Goal: Task Accomplishment & Management: Manage account settings

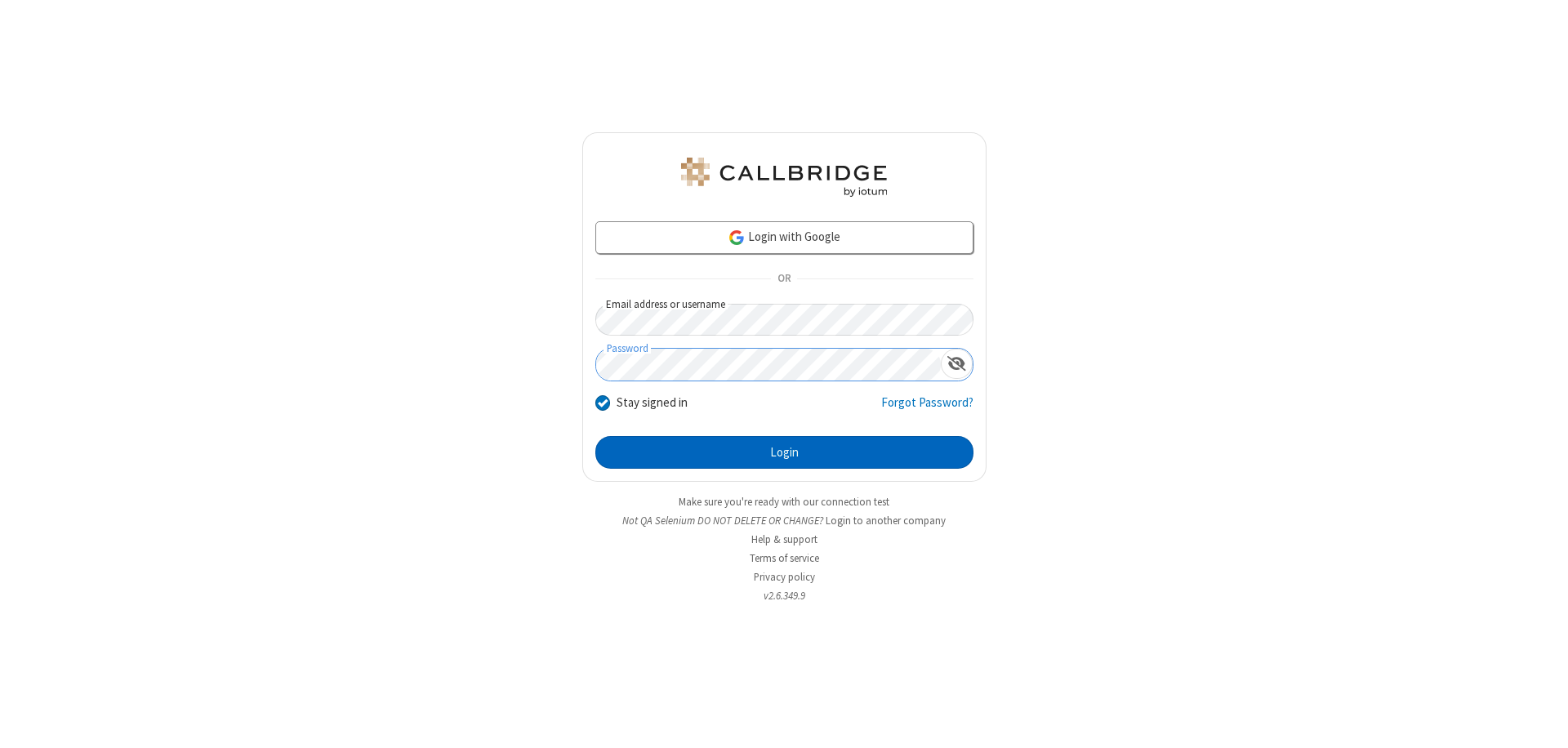
click at [784, 453] on button "Login" at bounding box center [784, 452] width 378 height 33
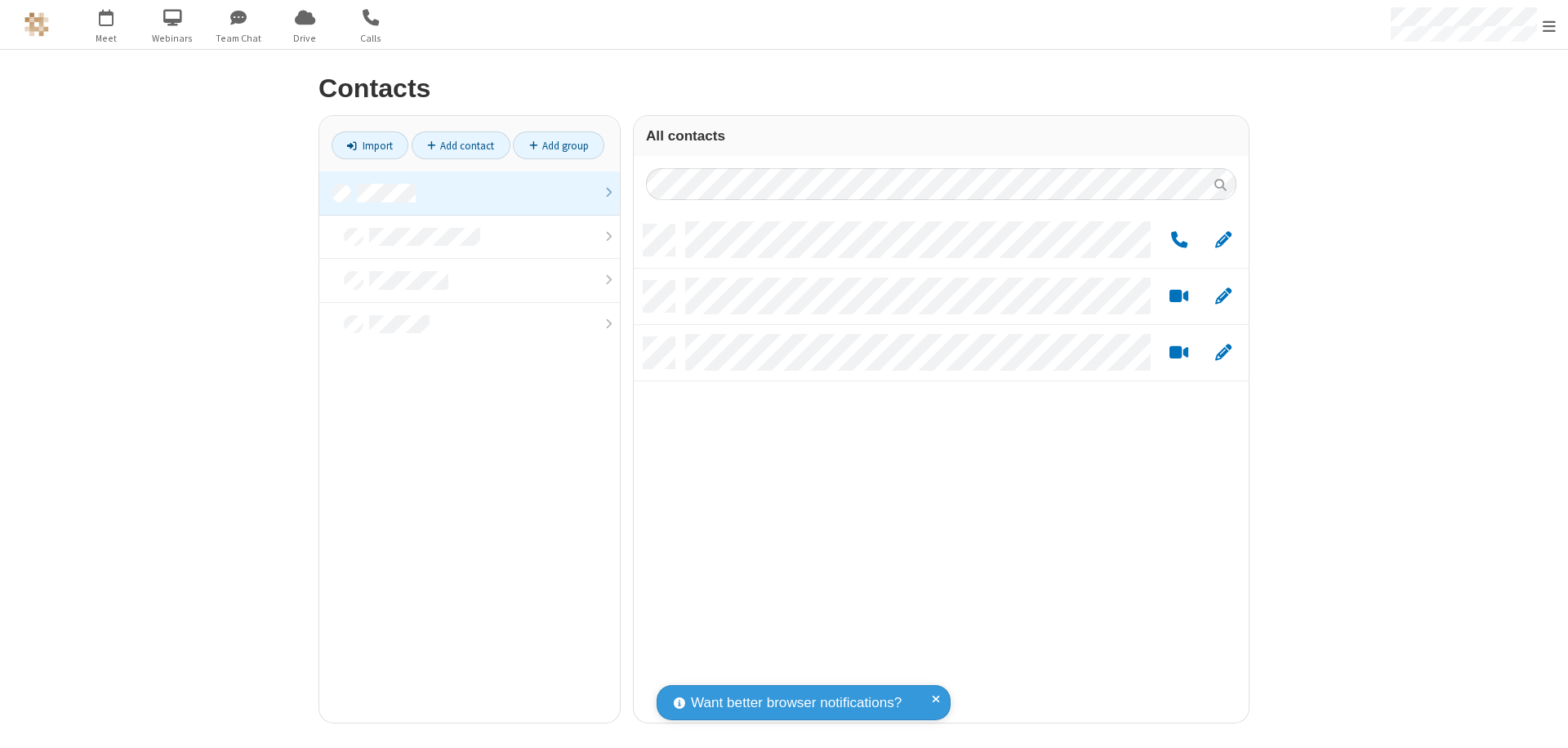
scroll to position [499, 603]
click at [470, 193] on link at bounding box center [470, 193] width 300 height 44
click at [559, 145] on link "Add group" at bounding box center [559, 145] width 92 height 28
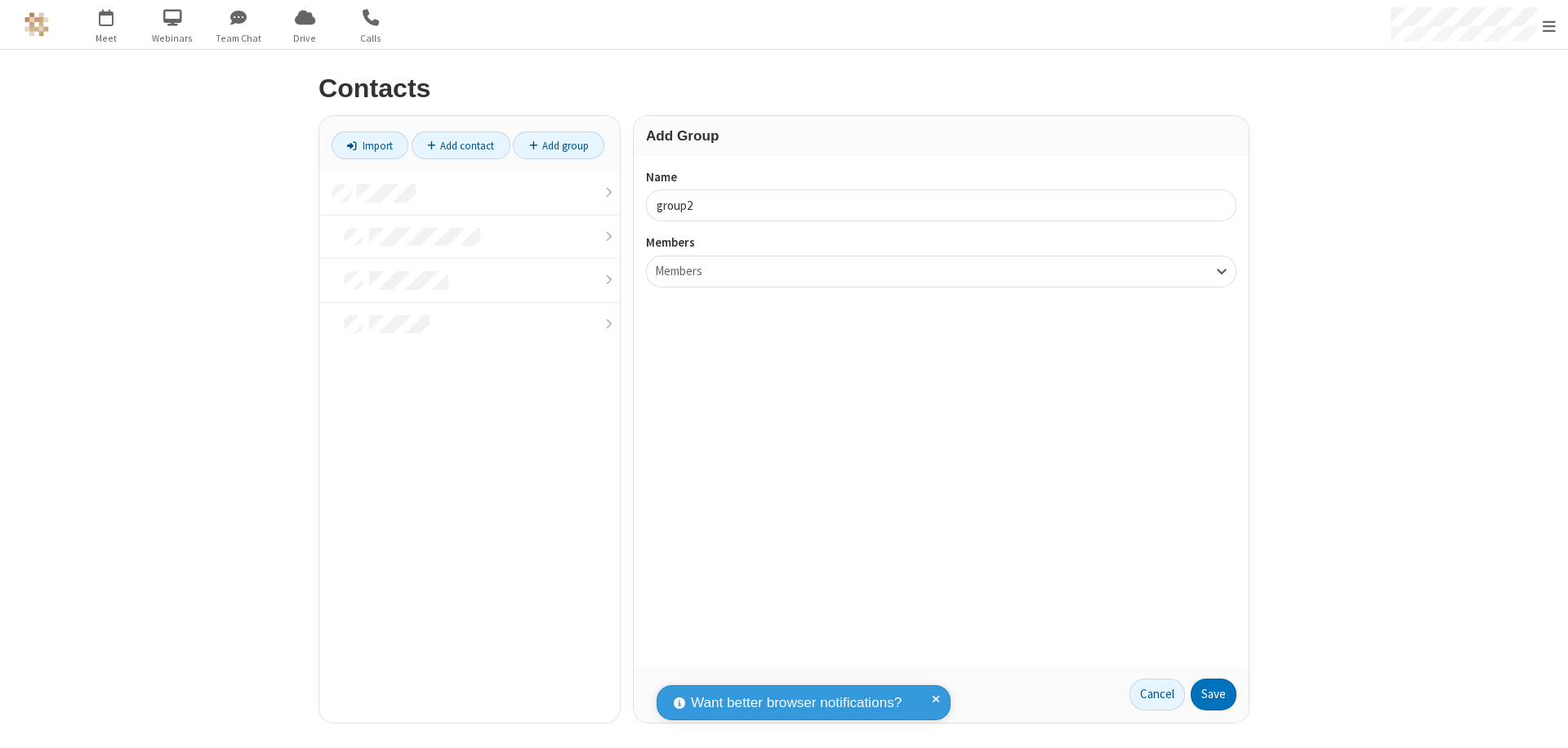
type input "group2"
type input "name19"
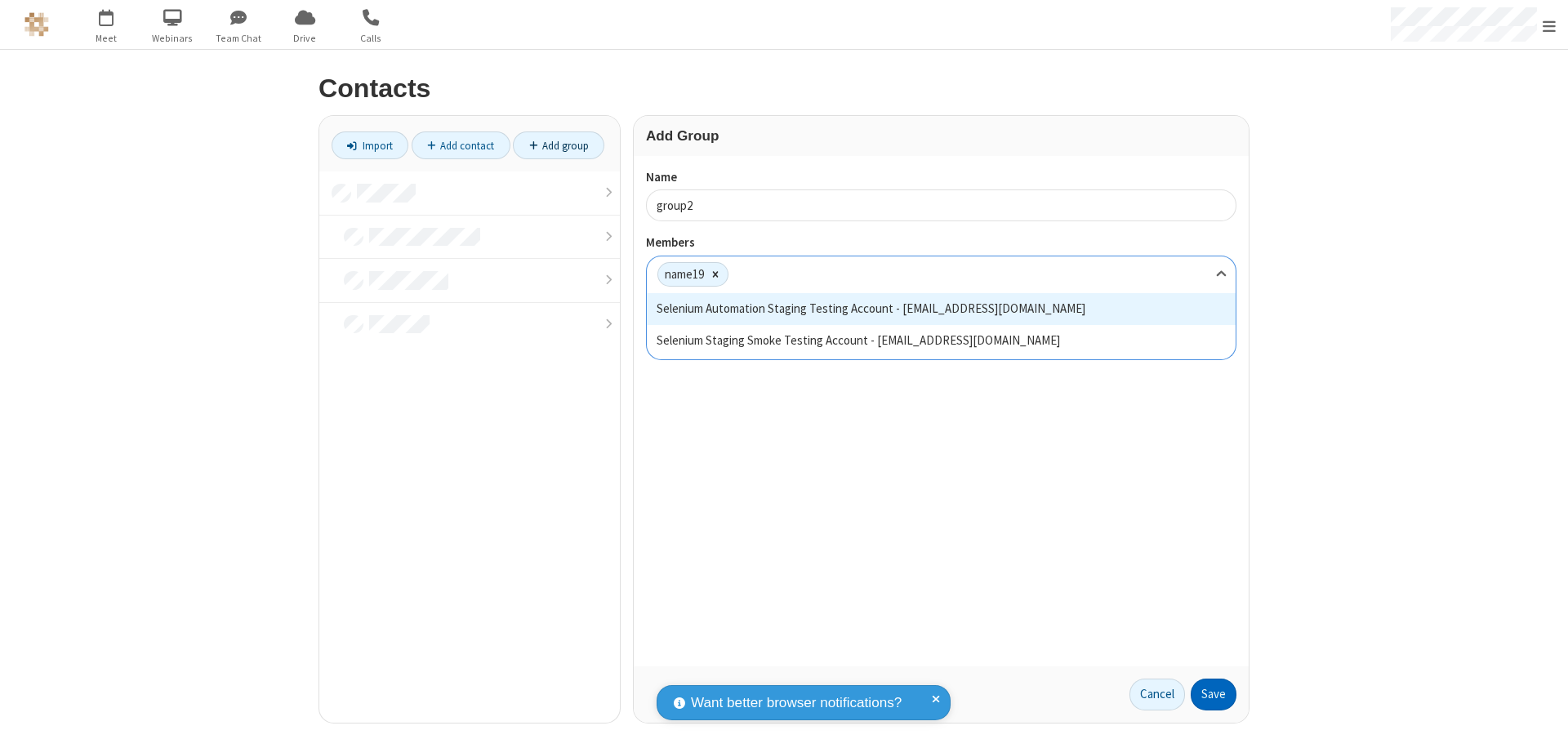
click at [1213, 695] on button "Save" at bounding box center [1213, 695] width 46 height 33
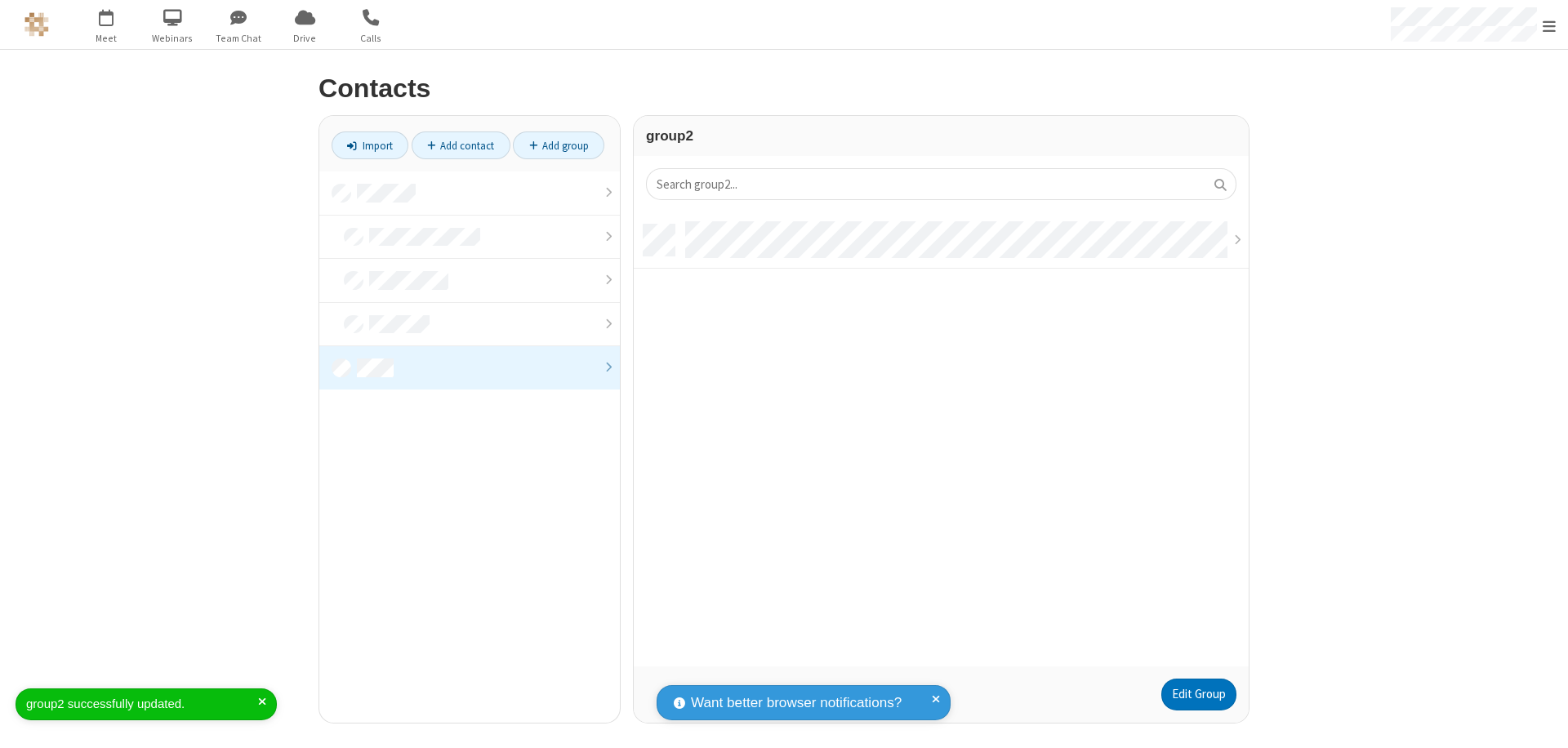
scroll to position [442, 603]
click at [1198, 695] on link "Edit Group" at bounding box center [1198, 695] width 75 height 33
